Goal: Task Accomplishment & Management: Use online tool/utility

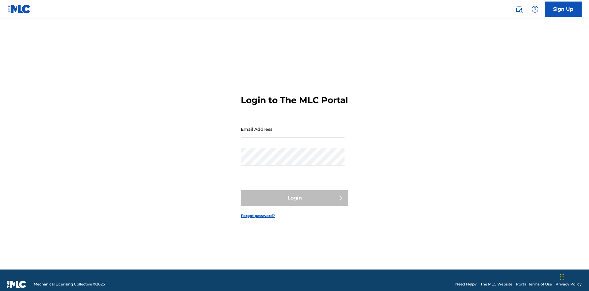
scroll to position [8, 0]
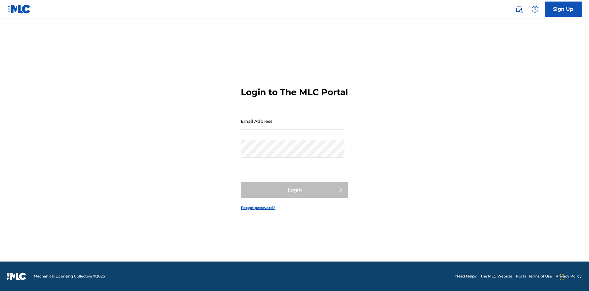
click at [293, 126] on input "Email Address" at bounding box center [293, 120] width 104 height 17
type input "Duke.McTesterson@gmail.com"
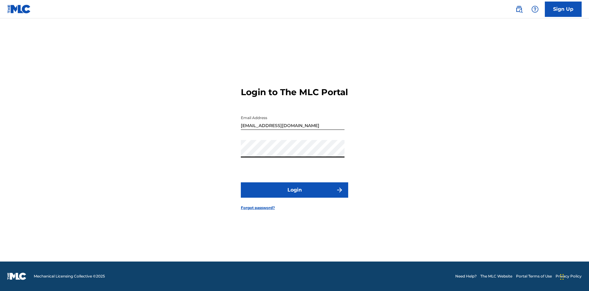
click at [294, 195] on button "Login" at bounding box center [294, 189] width 107 height 15
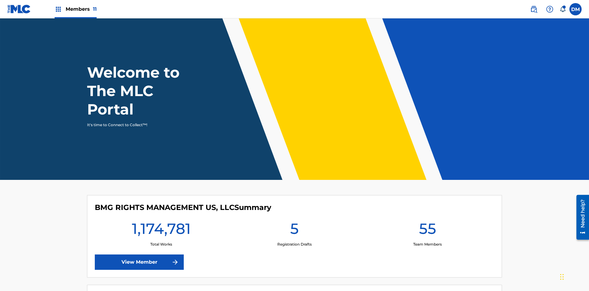
click at [75, 9] on span "Members 11" at bounding box center [81, 9] width 31 height 7
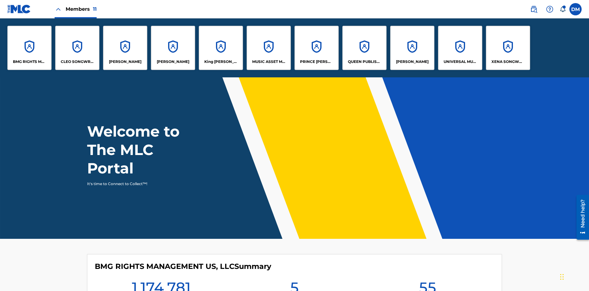
scroll to position [22, 0]
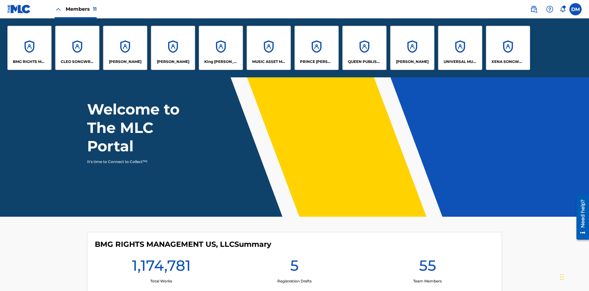
click at [173, 62] on p "EYAMA MCSINGER" at bounding box center [173, 62] width 33 height 6
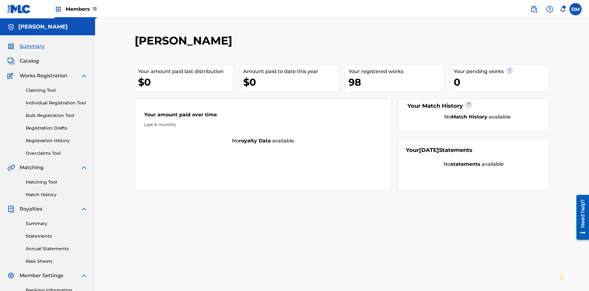
scroll to position [90, 0]
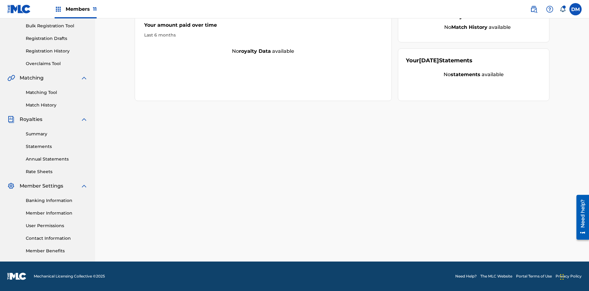
click at [57, 63] on link "Overclaims Tool" at bounding box center [57, 63] width 62 height 6
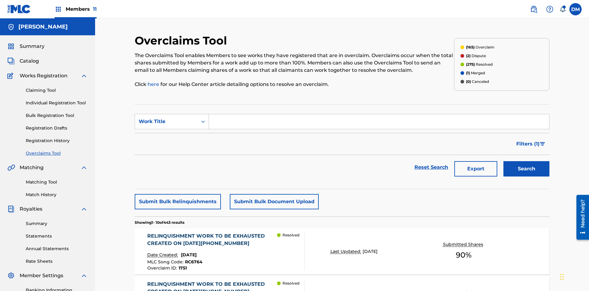
scroll to position [79, 0]
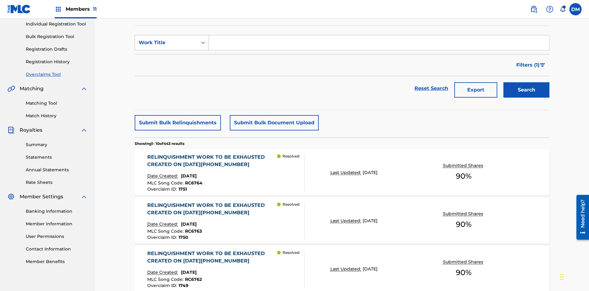
click at [166, 43] on div "Work Title" at bounding box center [166, 42] width 55 height 7
click at [172, 73] on div "Overclaim ID" at bounding box center [172, 73] width 74 height 15
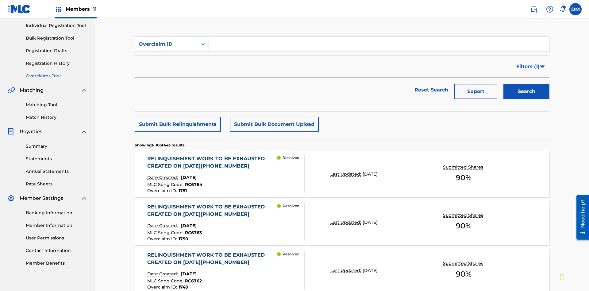
click at [379, 44] on input "Search Form" at bounding box center [379, 44] width 340 height 15
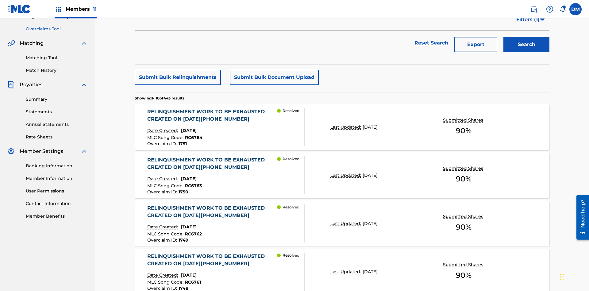
type input "1653"
click at [526, 44] on button "Search" at bounding box center [526, 44] width 46 height 15
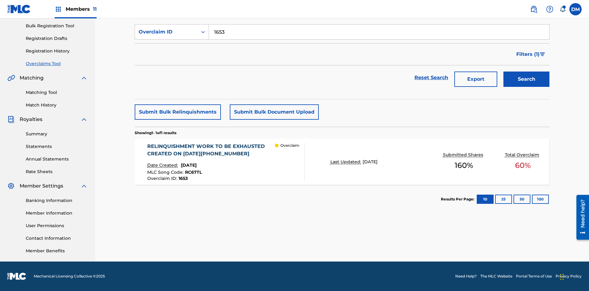
click at [211, 150] on div "RELINQUISHMENT WORK TO BE EXHAUSTED CREATED ON 2025 06 23 #2" at bounding box center [211, 150] width 128 height 15
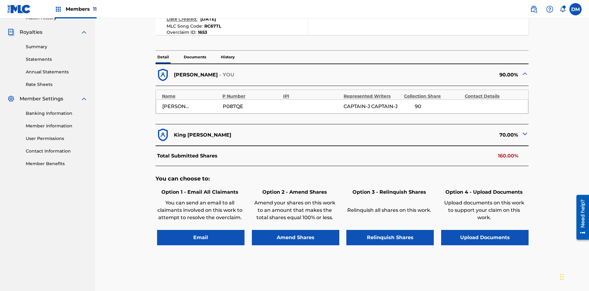
click at [194, 51] on p "Documents" at bounding box center [195, 57] width 26 height 13
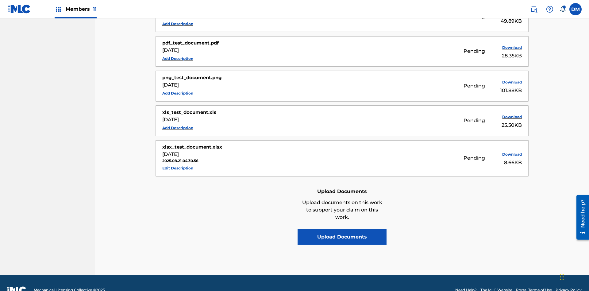
click at [342, 229] on button "Upload Documents" at bounding box center [341, 236] width 89 height 15
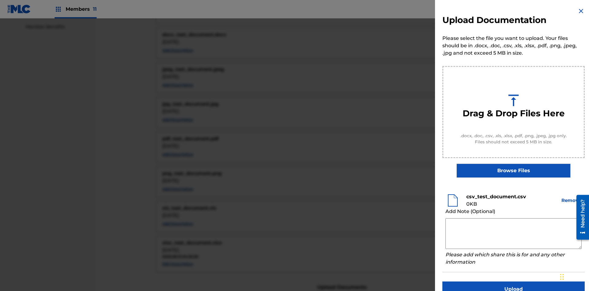
scroll to position [12, 0]
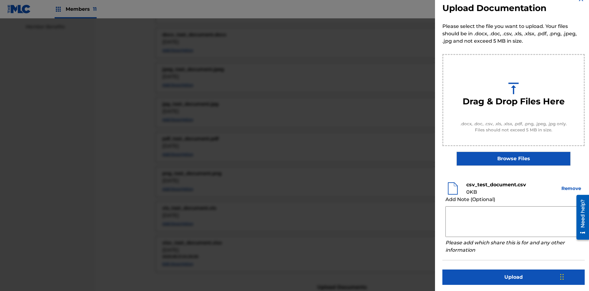
click at [513, 276] on button "Upload" at bounding box center [513, 276] width 142 height 15
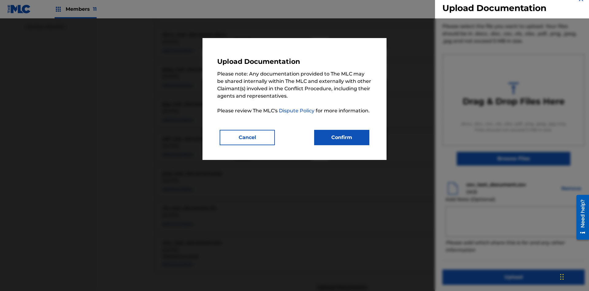
scroll to position [409, 0]
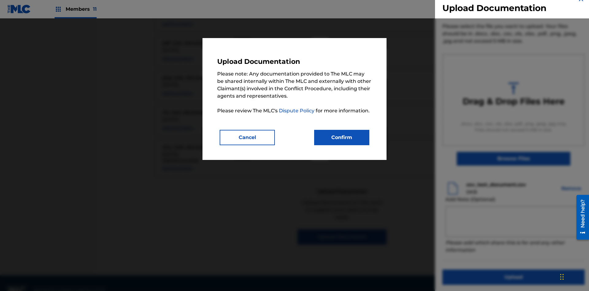
click at [342, 137] on button "Confirm" at bounding box center [341, 137] width 55 height 15
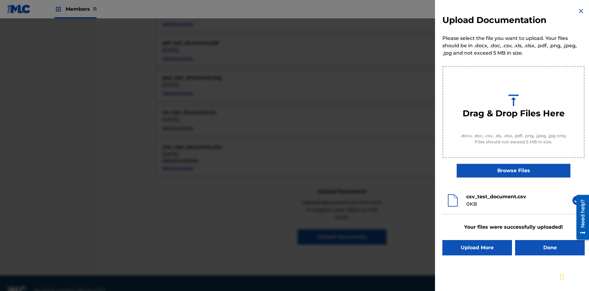
scroll to position [0, 0]
click at [477, 247] on button "Upload More" at bounding box center [477, 247] width 70 height 15
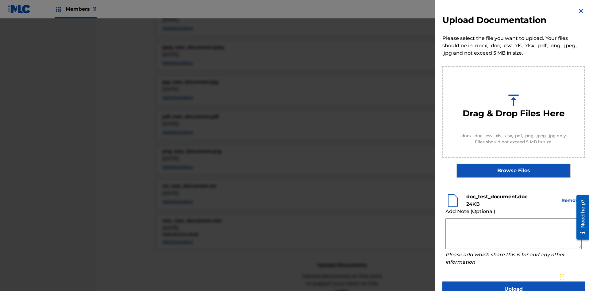
scroll to position [12, 0]
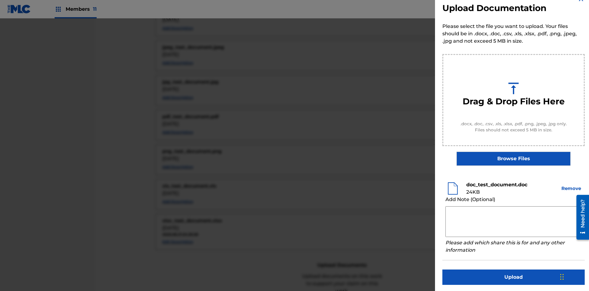
click at [513, 276] on button "Upload" at bounding box center [513, 276] width 142 height 15
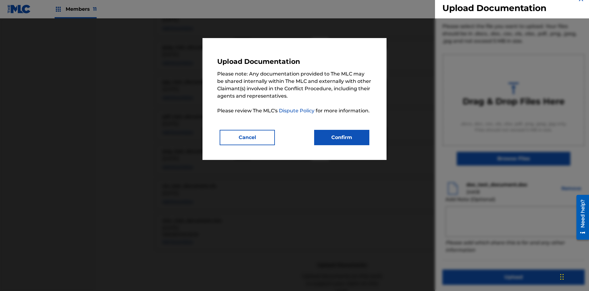
scroll to position [409, 0]
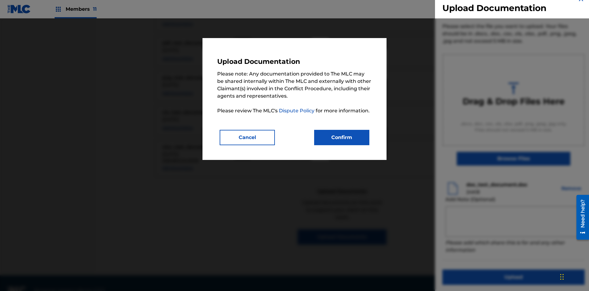
click at [342, 137] on button "Confirm" at bounding box center [341, 137] width 55 height 15
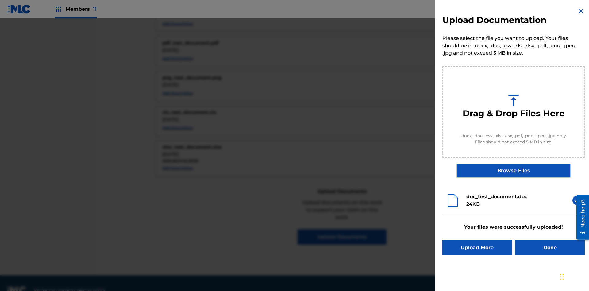
scroll to position [0, 0]
click at [477, 247] on button "Upload More" at bounding box center [477, 247] width 70 height 15
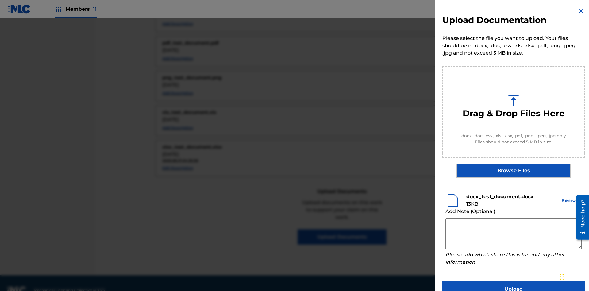
click at [513, 281] on button "Upload" at bounding box center [513, 288] width 142 height 15
click at [477, 281] on button "Upload" at bounding box center [513, 288] width 142 height 15
click at [513, 281] on button "Upload" at bounding box center [513, 288] width 142 height 15
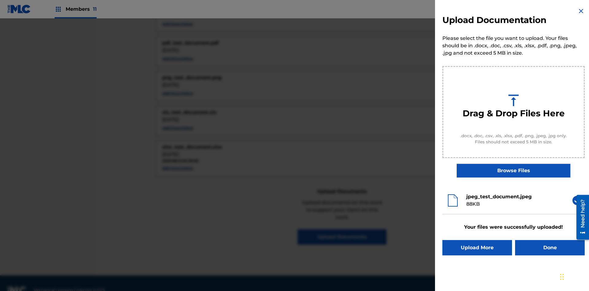
click at [477, 247] on button "Upload More" at bounding box center [477, 247] width 70 height 15
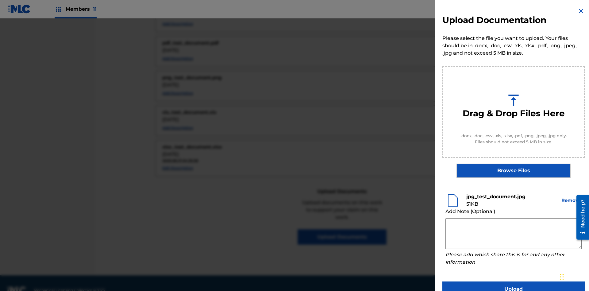
click at [513, 281] on button "Upload" at bounding box center [513, 288] width 142 height 15
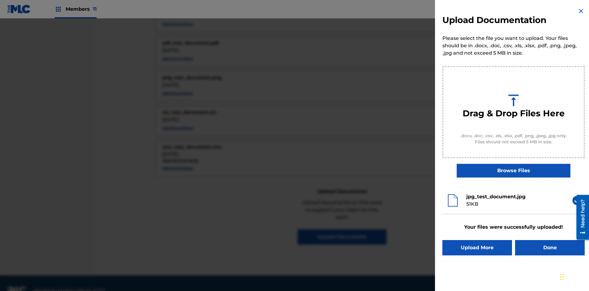
click at [477, 247] on button "Upload More" at bounding box center [477, 247] width 70 height 15
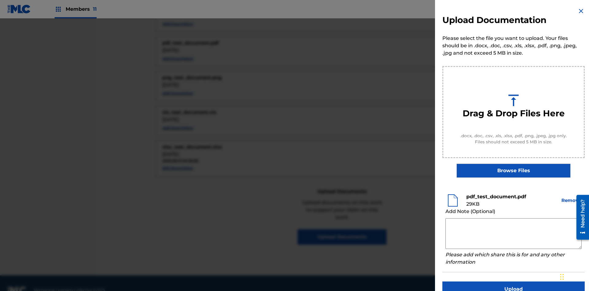
click at [513, 281] on button "Upload" at bounding box center [513, 288] width 142 height 15
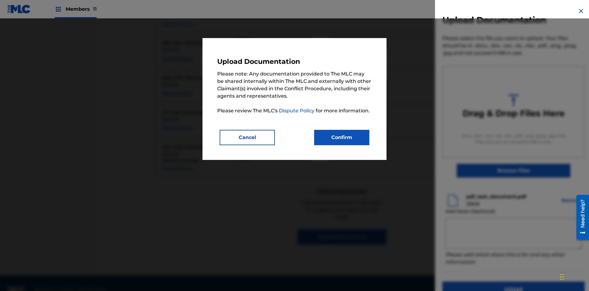
click at [342, 137] on button "Confirm" at bounding box center [341, 137] width 55 height 15
click at [477, 281] on button "Upload" at bounding box center [513, 288] width 142 height 15
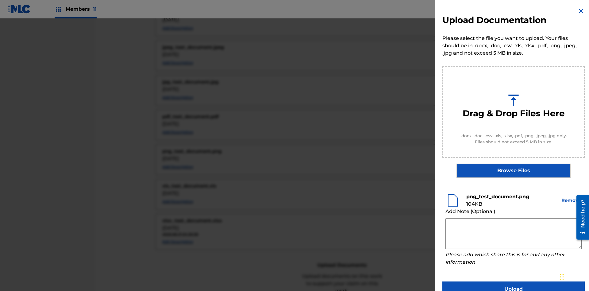
scroll to position [12, 0]
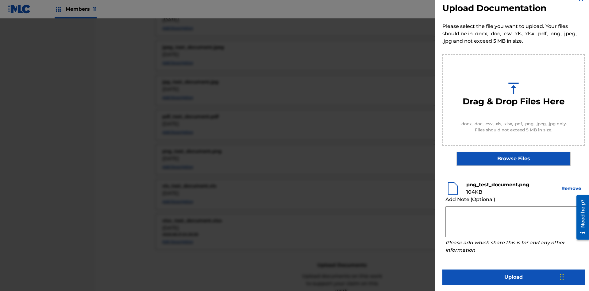
click at [513, 276] on button "Upload" at bounding box center [513, 276] width 142 height 15
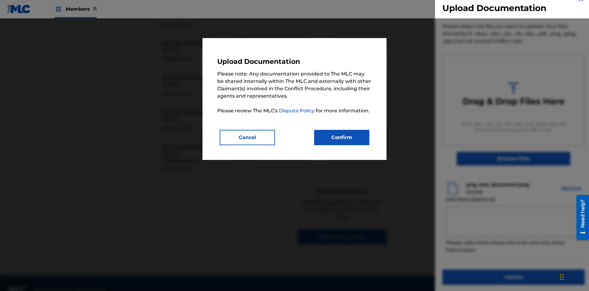
click at [342, 137] on button "Confirm" at bounding box center [341, 137] width 55 height 15
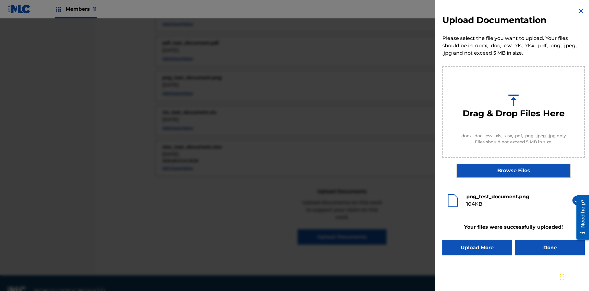
scroll to position [0, 0]
click at [477, 247] on button "Upload More" at bounding box center [477, 247] width 70 height 15
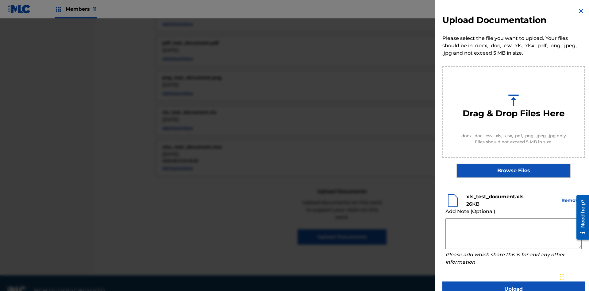
click at [513, 281] on button "Upload" at bounding box center [513, 288] width 142 height 15
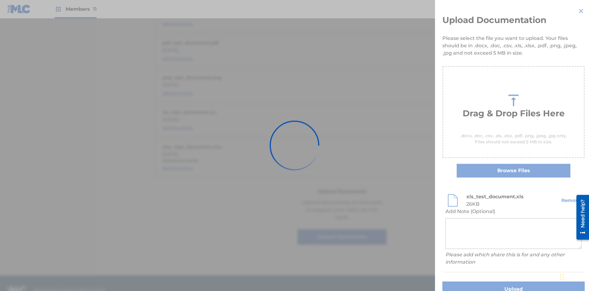
click at [477, 281] on button "Upload" at bounding box center [513, 288] width 142 height 15
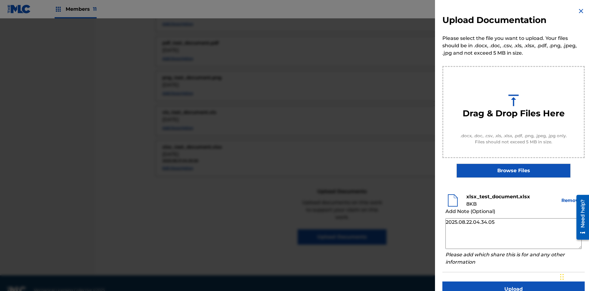
click at [513, 281] on button "Upload" at bounding box center [513, 288] width 142 height 15
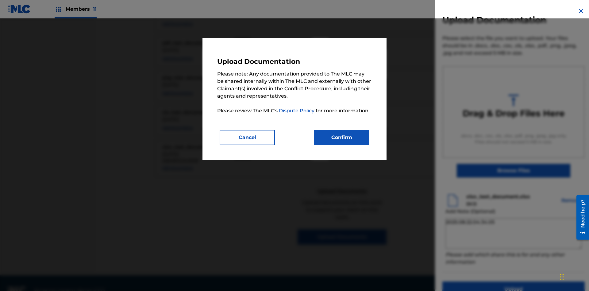
click at [342, 137] on button "Confirm" at bounding box center [341, 137] width 55 height 15
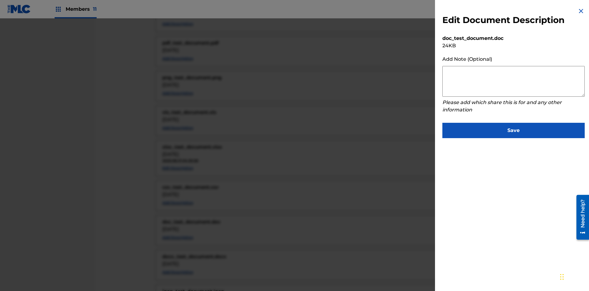
click at [513, 81] on textarea at bounding box center [513, 81] width 142 height 31
type textarea "2025.08.22.04.38.02"
click at [513, 129] on button "Save" at bounding box center [513, 130] width 142 height 15
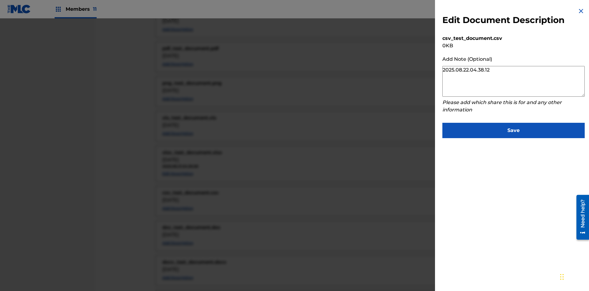
click at [513, 129] on button "Save" at bounding box center [513, 130] width 142 height 15
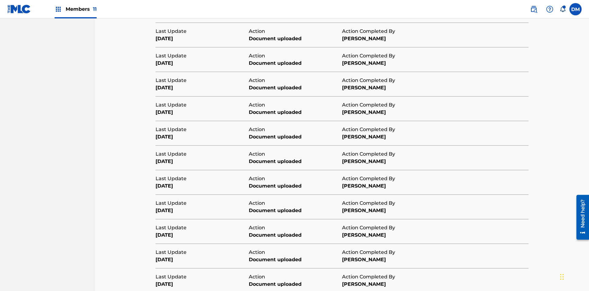
scroll to position [222, 0]
